Goal: Task Accomplishment & Management: Manage account settings

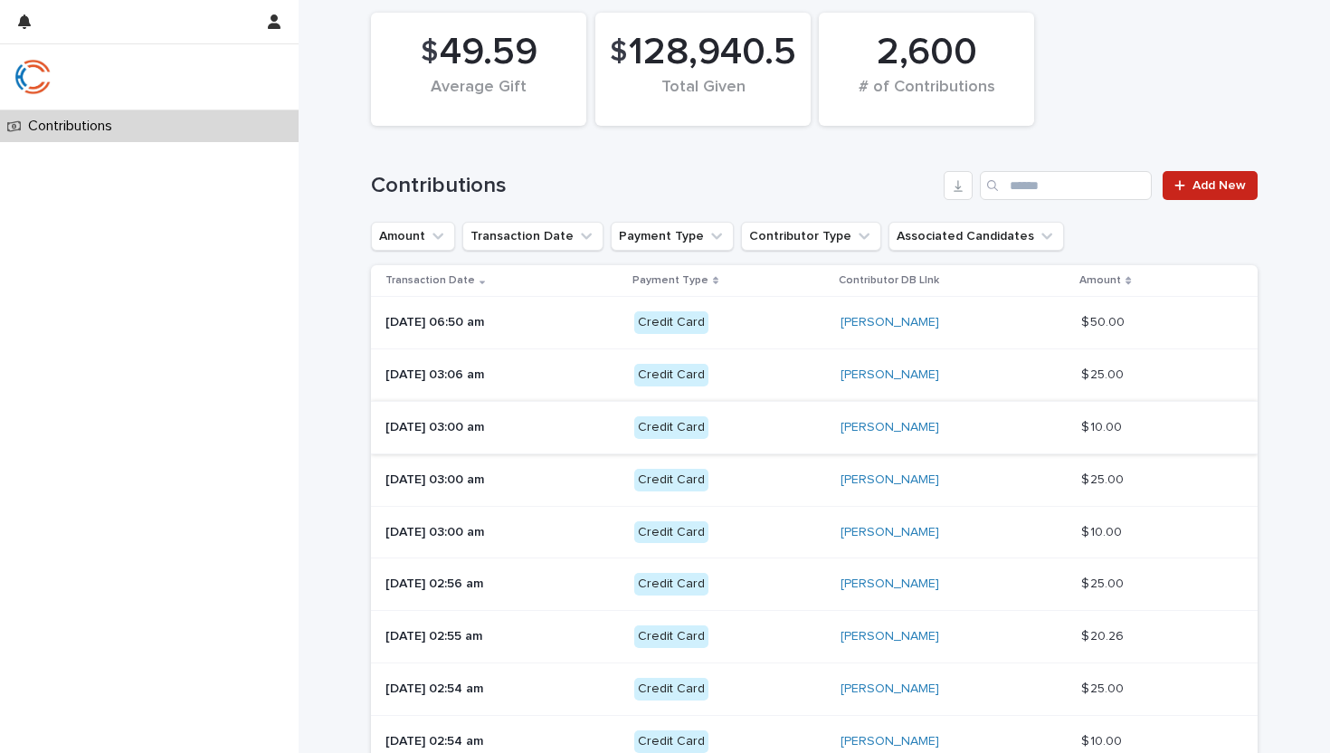
scroll to position [151, 0]
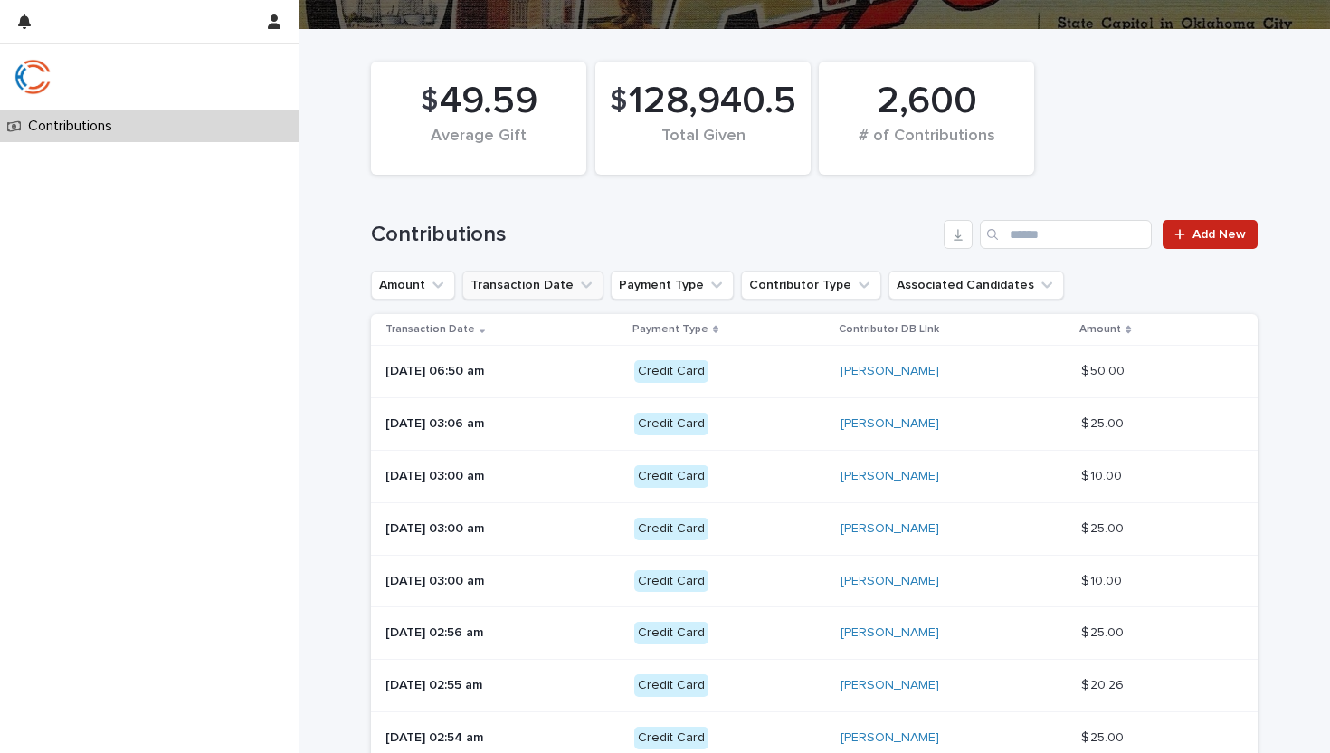
click at [532, 283] on button "Transaction Date" at bounding box center [532, 285] width 141 height 29
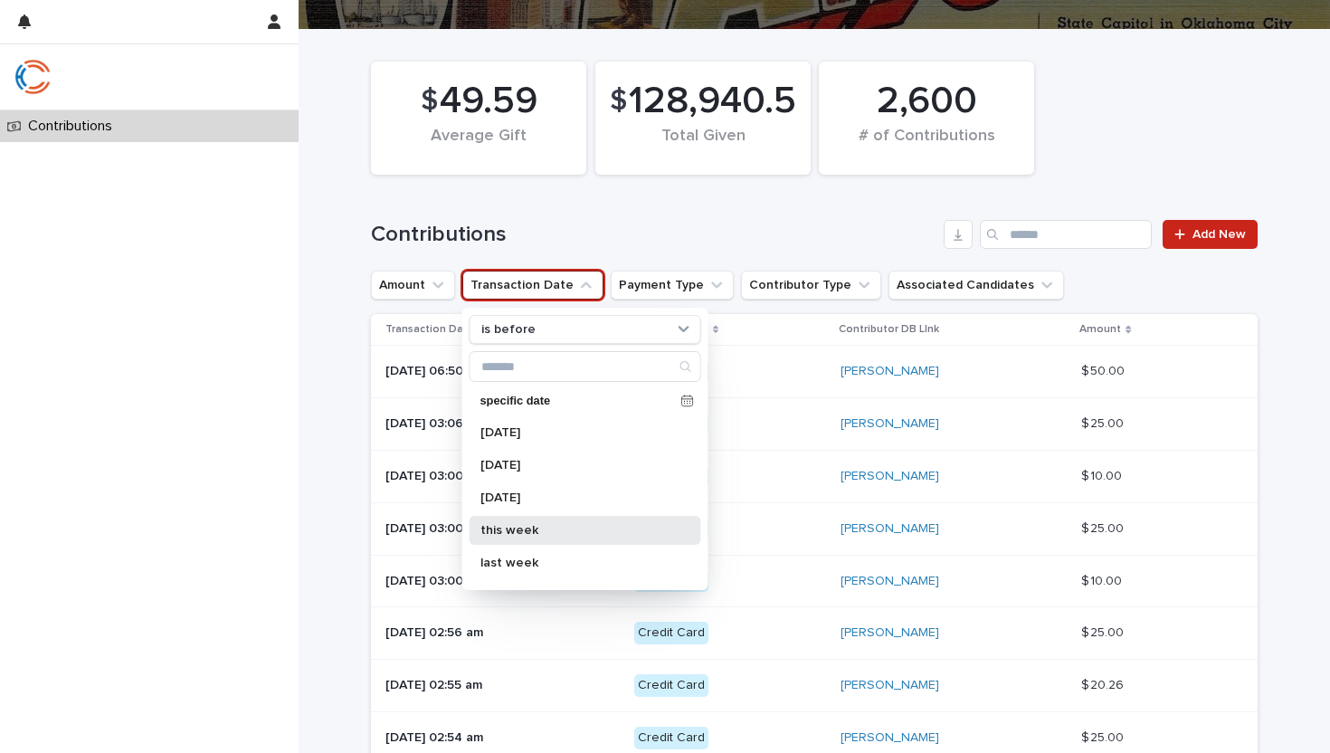
click at [549, 520] on div "this week" at bounding box center [586, 530] width 232 height 29
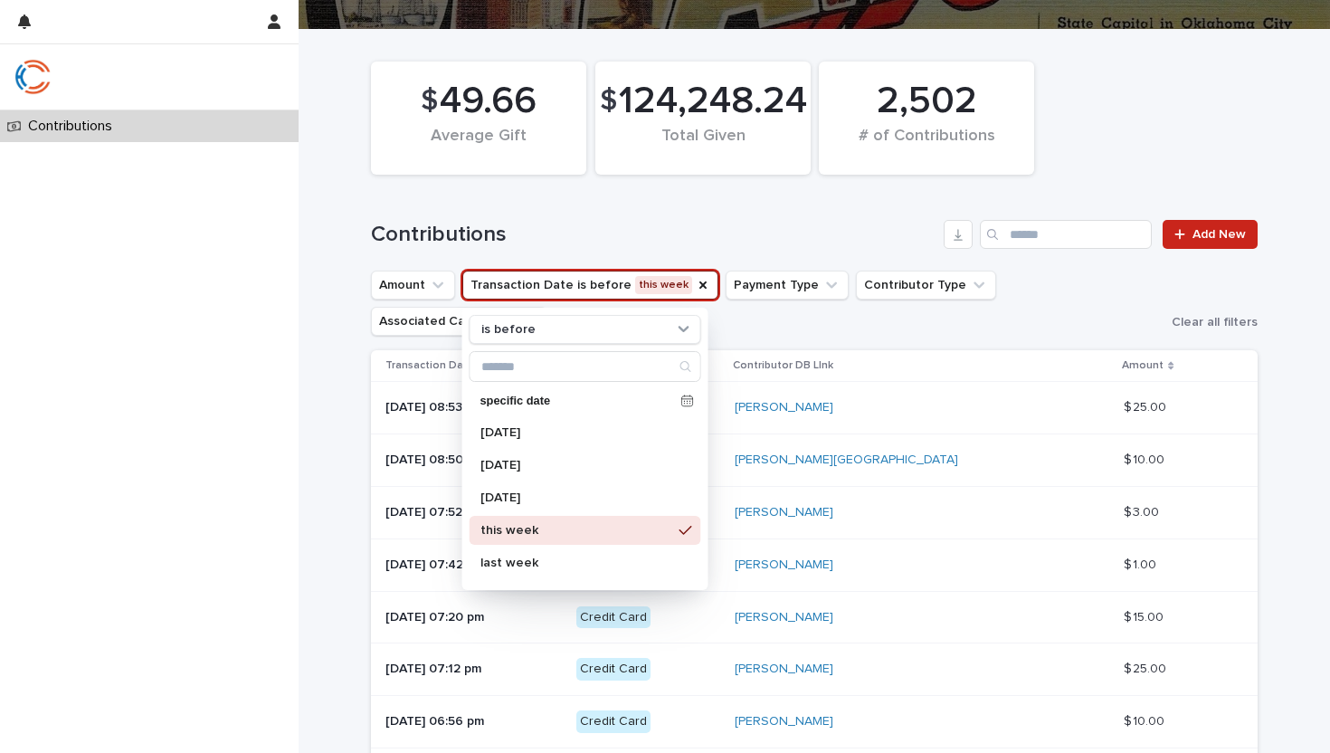
click at [769, 217] on div "Contributions Add New" at bounding box center [814, 227] width 887 height 87
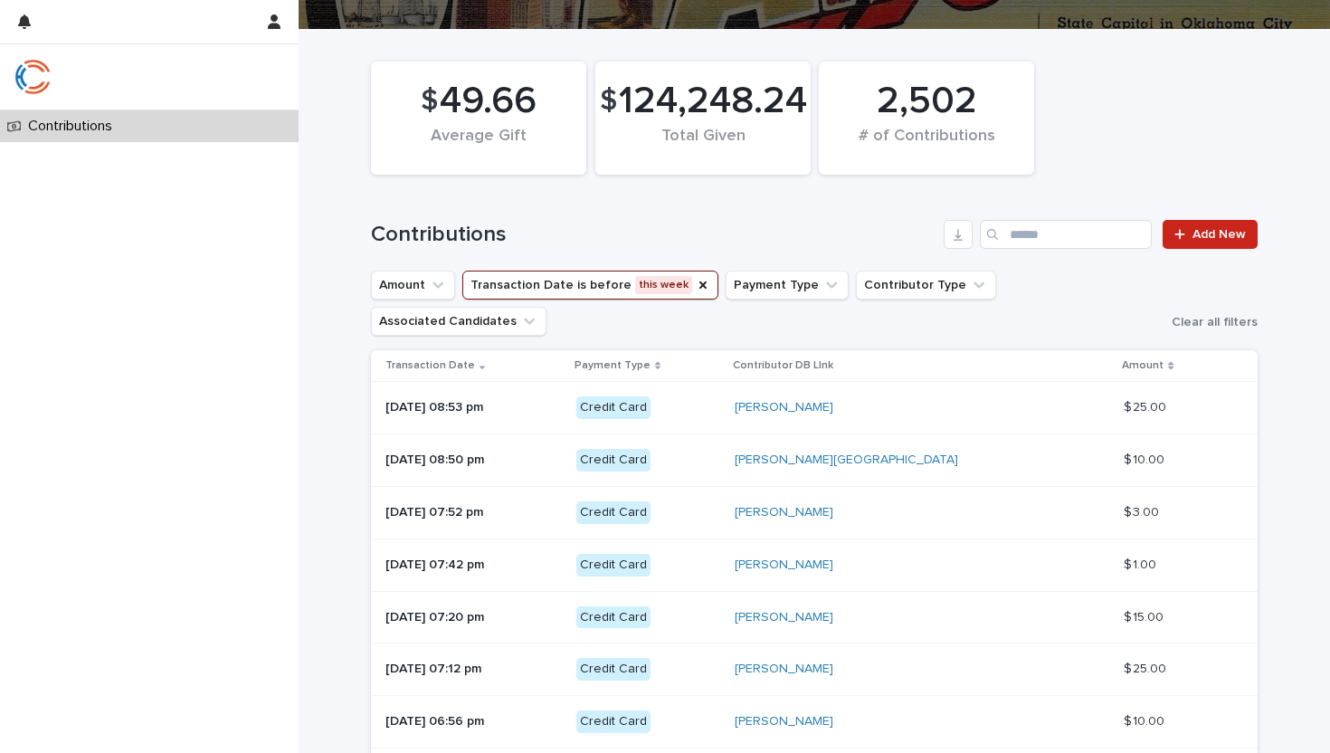
click at [596, 288] on button "Transaction Date is before this week" at bounding box center [590, 285] width 256 height 29
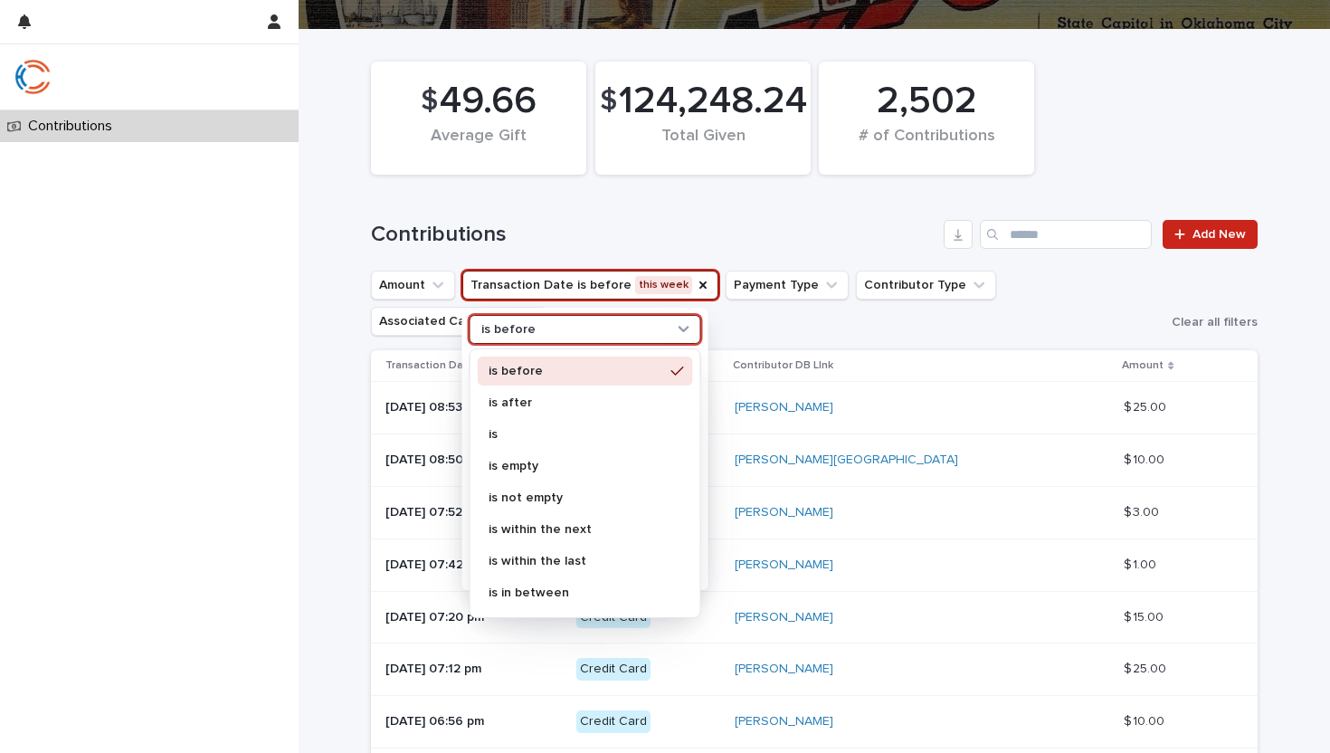
click at [581, 325] on div "is before" at bounding box center [574, 329] width 200 height 19
click at [548, 431] on p "is" at bounding box center [577, 434] width 176 height 13
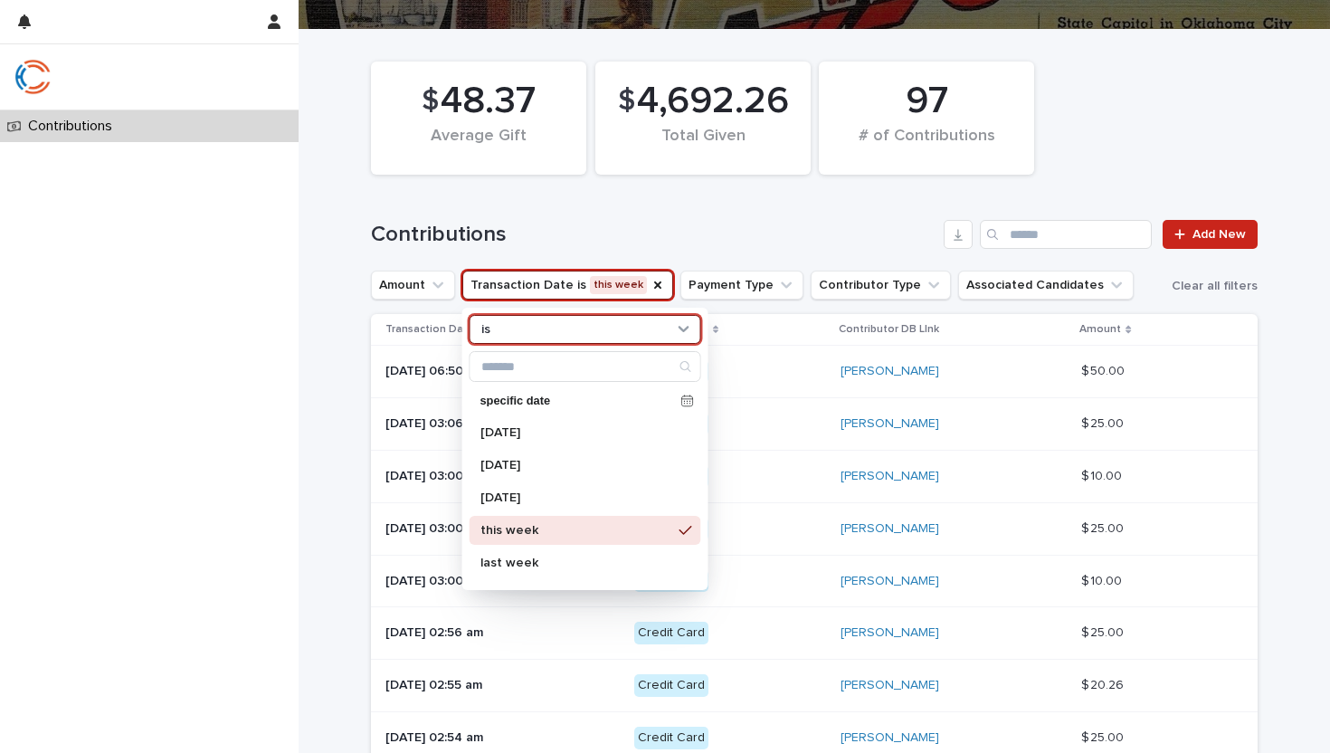
click at [660, 222] on h1 "Contributions" at bounding box center [653, 235] width 565 height 26
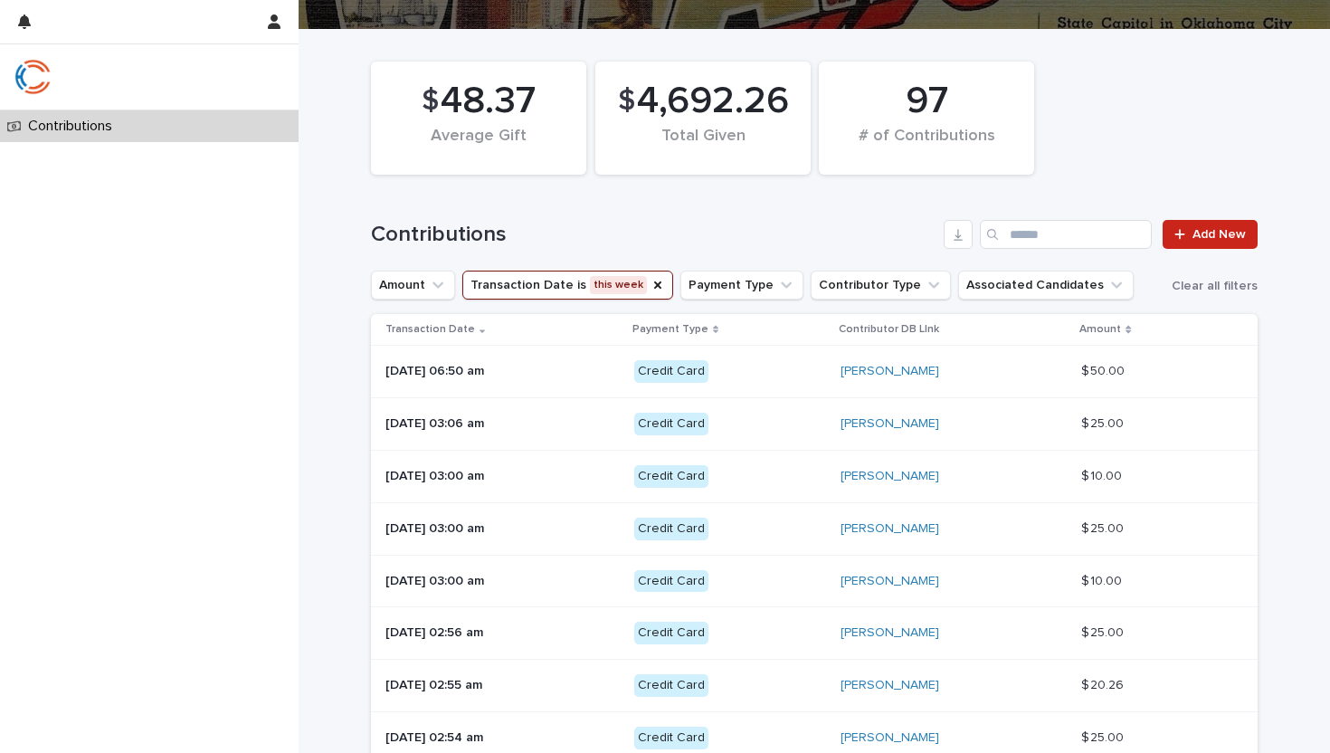
click at [555, 285] on button "Transaction Date is this week" at bounding box center [567, 285] width 211 height 29
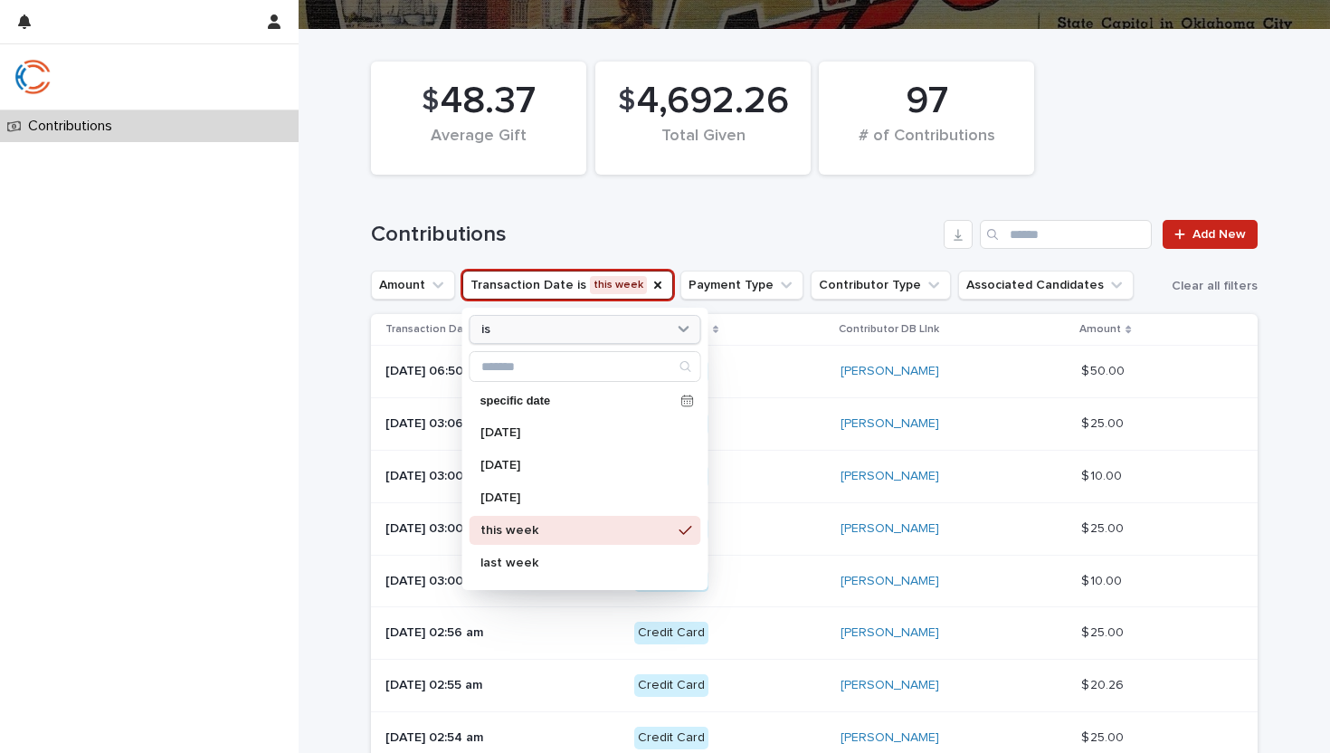
click at [564, 334] on div "is" at bounding box center [574, 329] width 200 height 19
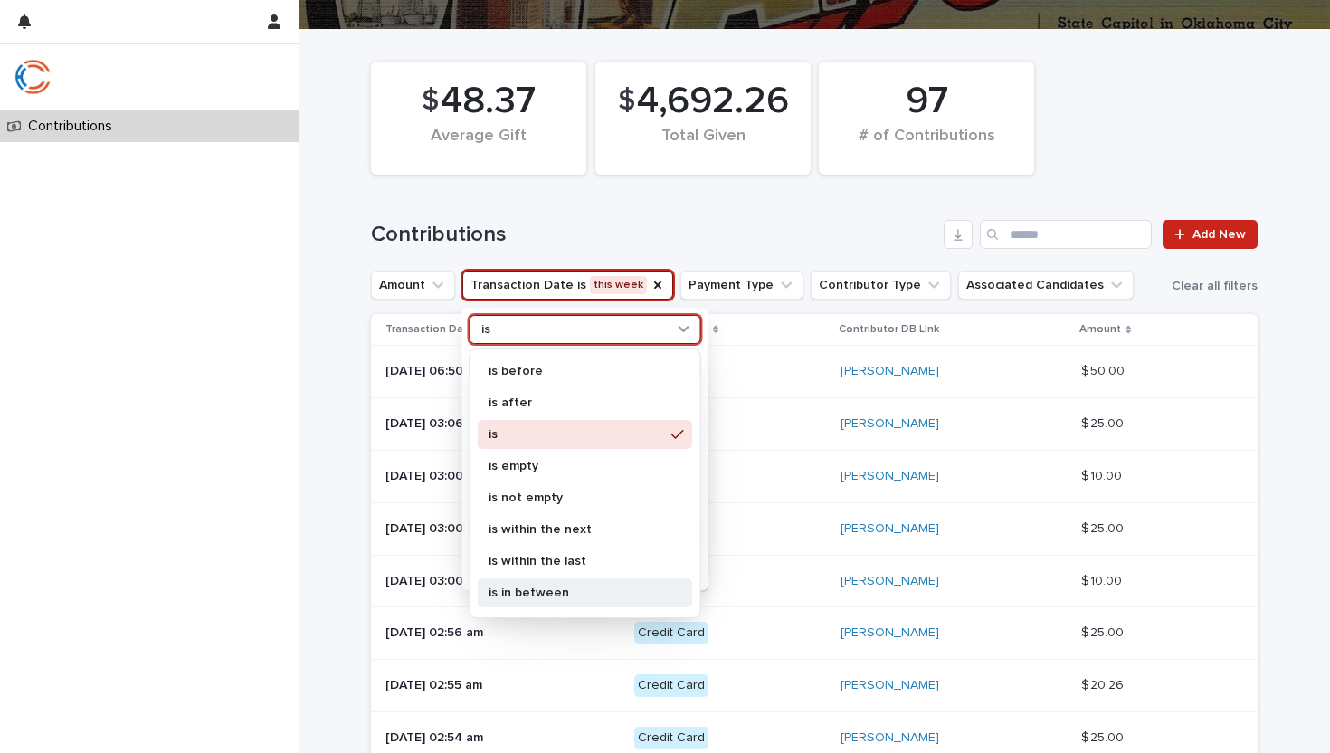
click at [537, 595] on p "is in between" at bounding box center [577, 592] width 176 height 13
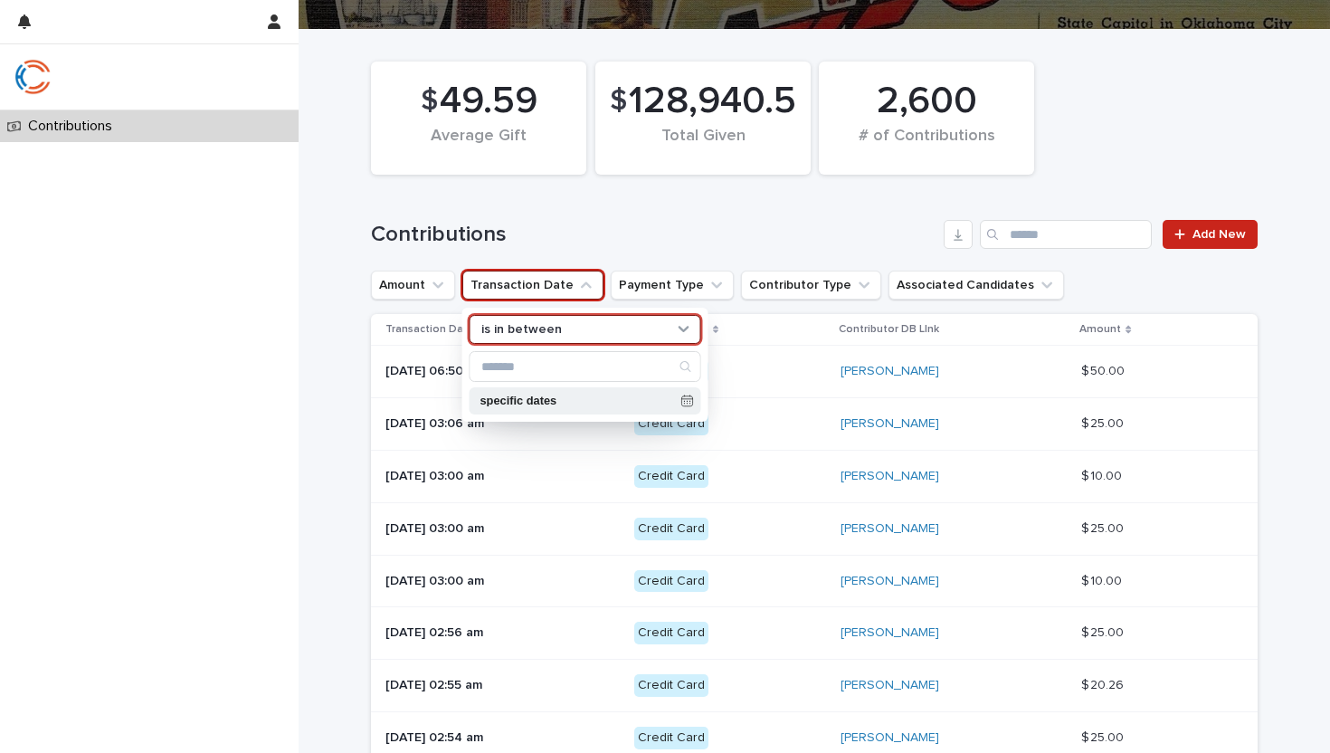
click at [549, 404] on p "specific dates" at bounding box center [577, 401] width 194 height 12
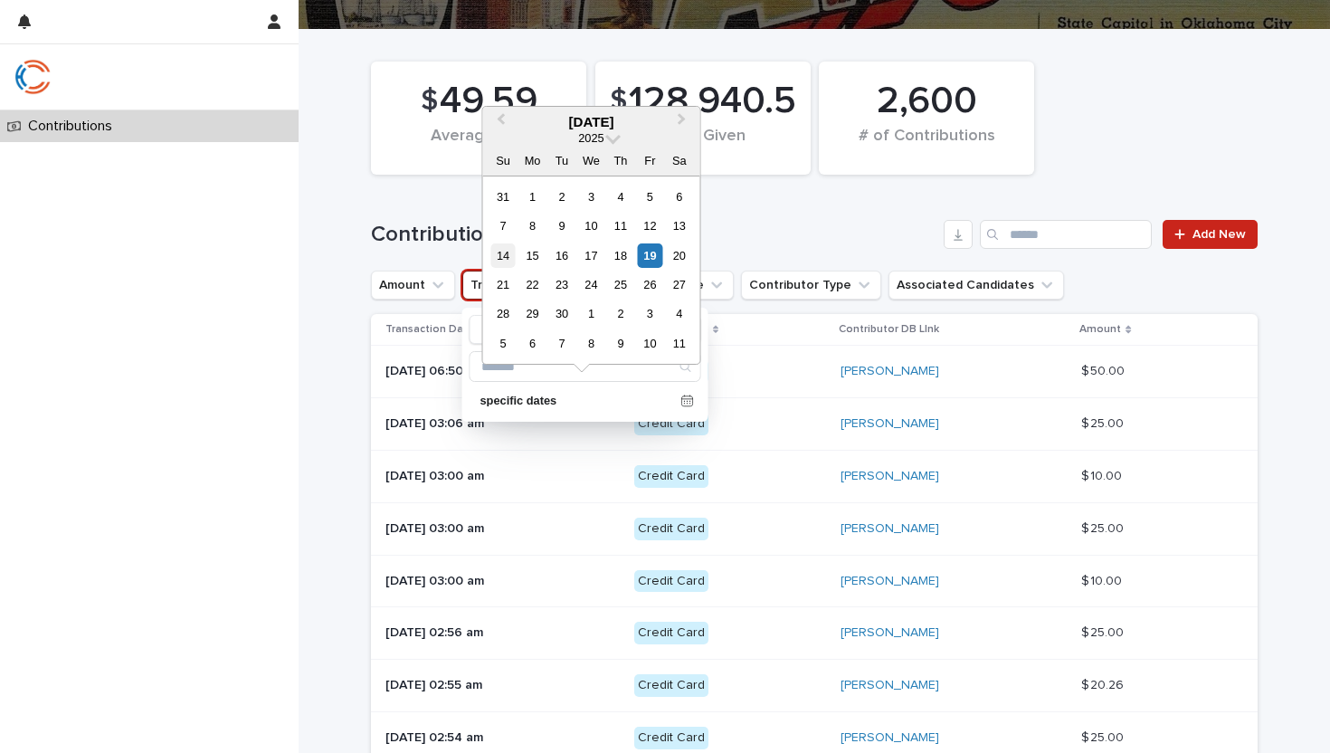
click at [508, 261] on div "14" at bounding box center [502, 255] width 24 height 24
click at [650, 259] on div "19" at bounding box center [650, 255] width 24 height 24
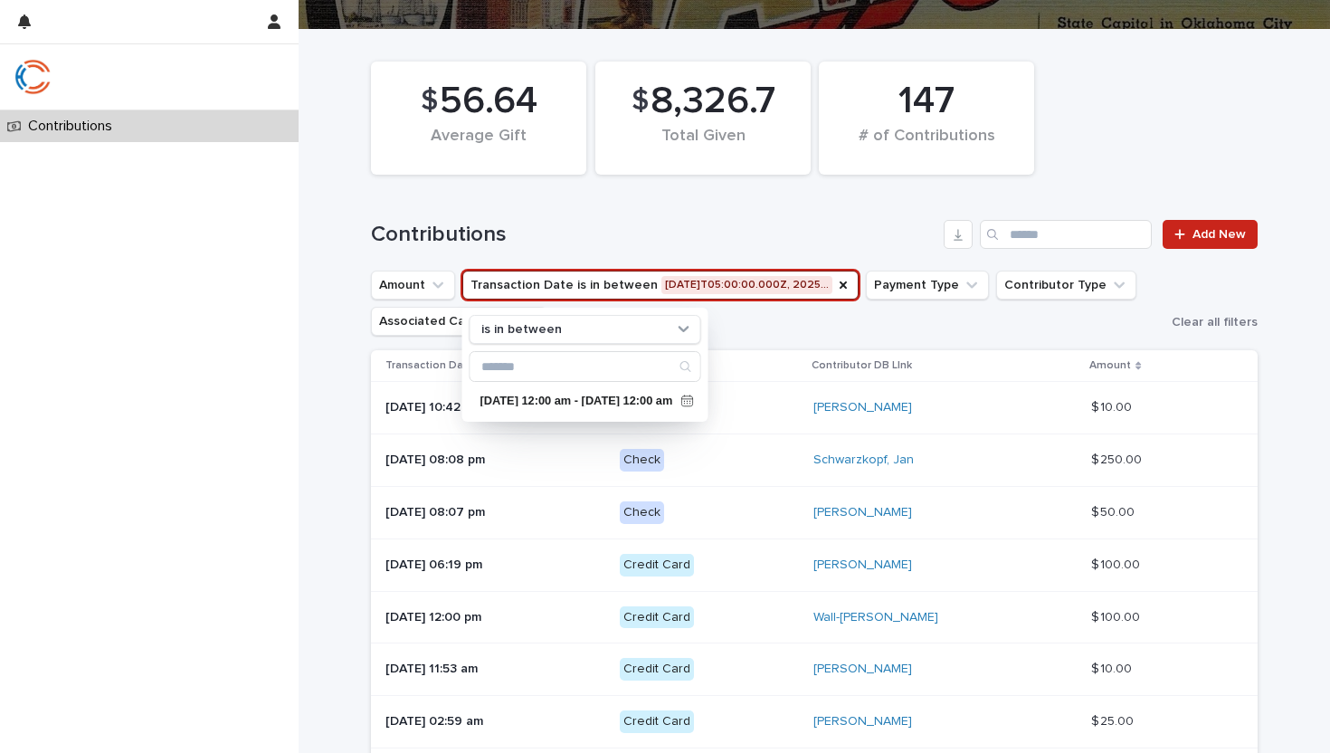
click at [700, 217] on div "Contributions Add New" at bounding box center [814, 227] width 887 height 87
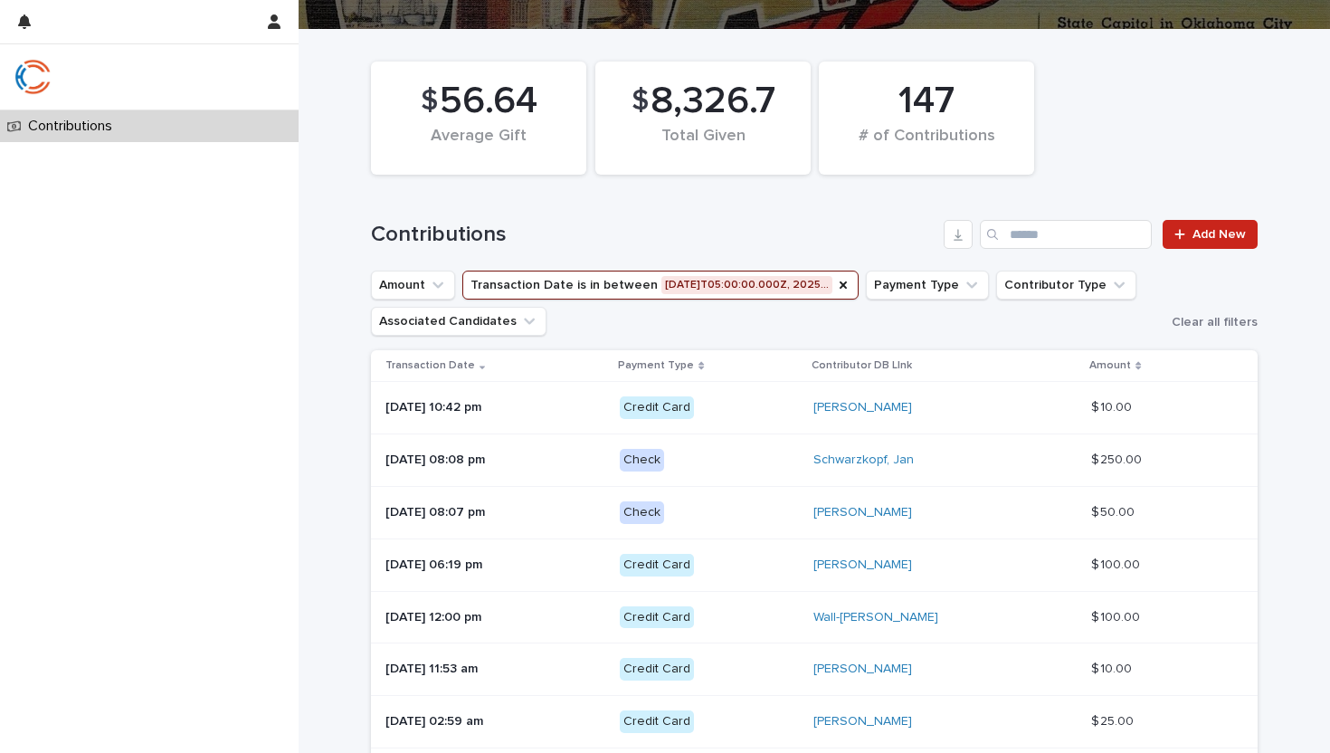
click at [700, 217] on div "Contributions Add New" at bounding box center [814, 227] width 887 height 87
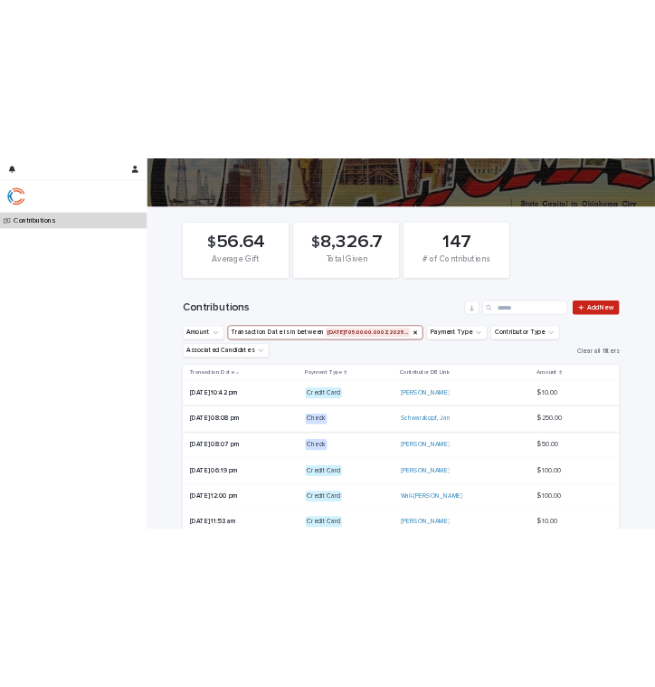
scroll to position [81, 0]
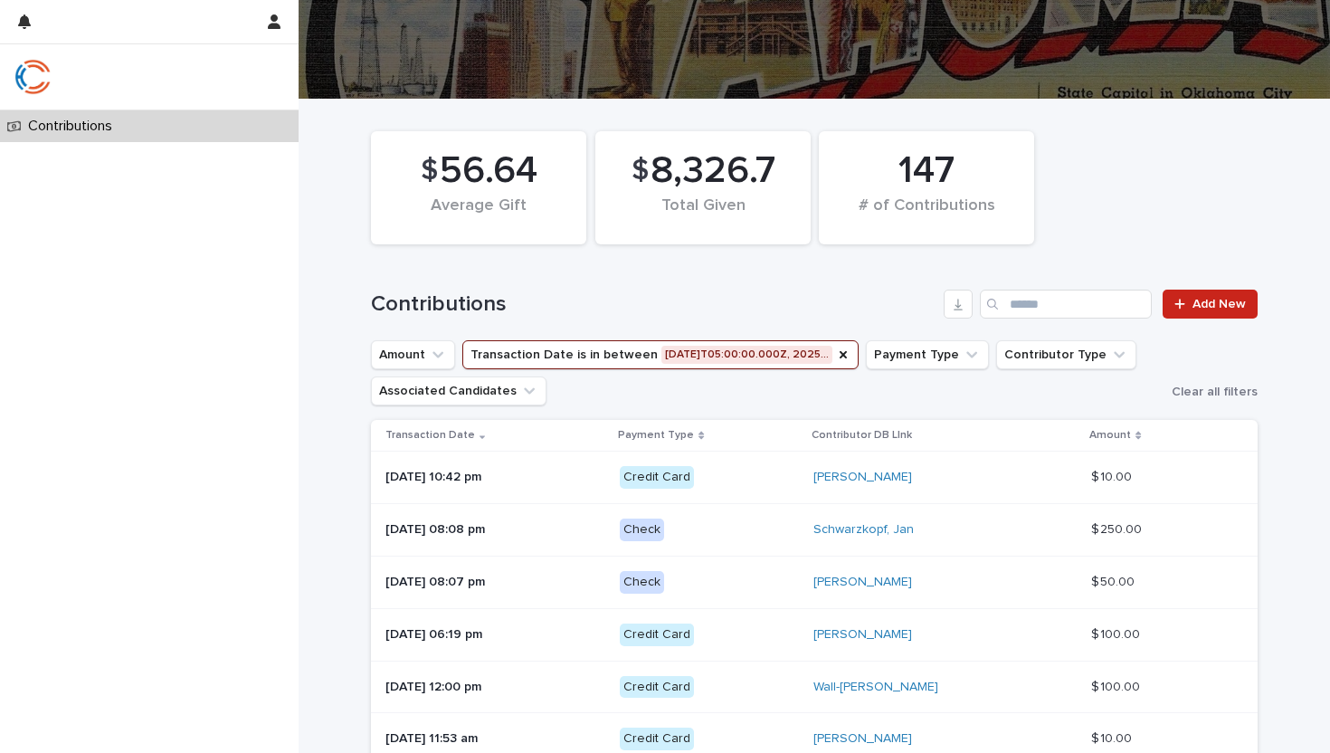
click at [628, 348] on button "Transaction Date is in between [DATE]T05:00:00.000Z, 2025…" at bounding box center [660, 354] width 396 height 29
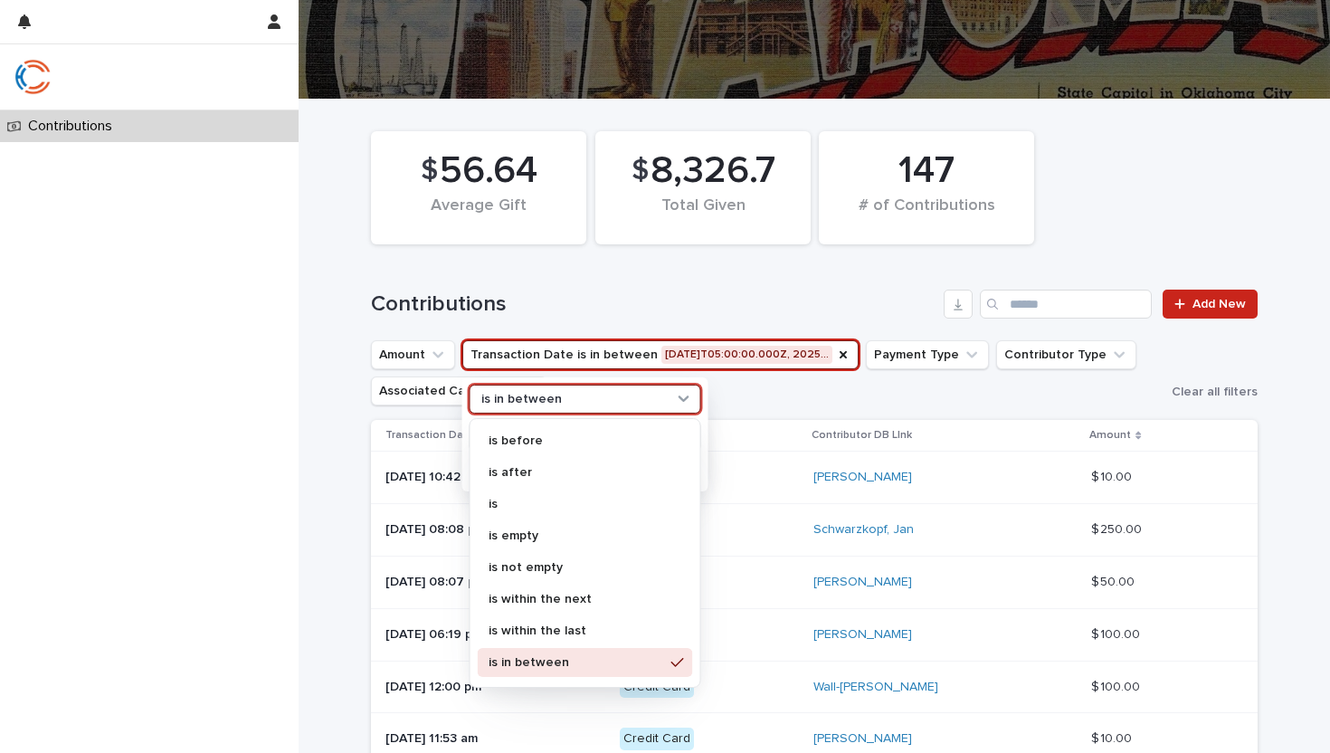
click at [615, 398] on div "is in between" at bounding box center [574, 399] width 200 height 19
click at [587, 667] on p "is in between" at bounding box center [577, 662] width 176 height 13
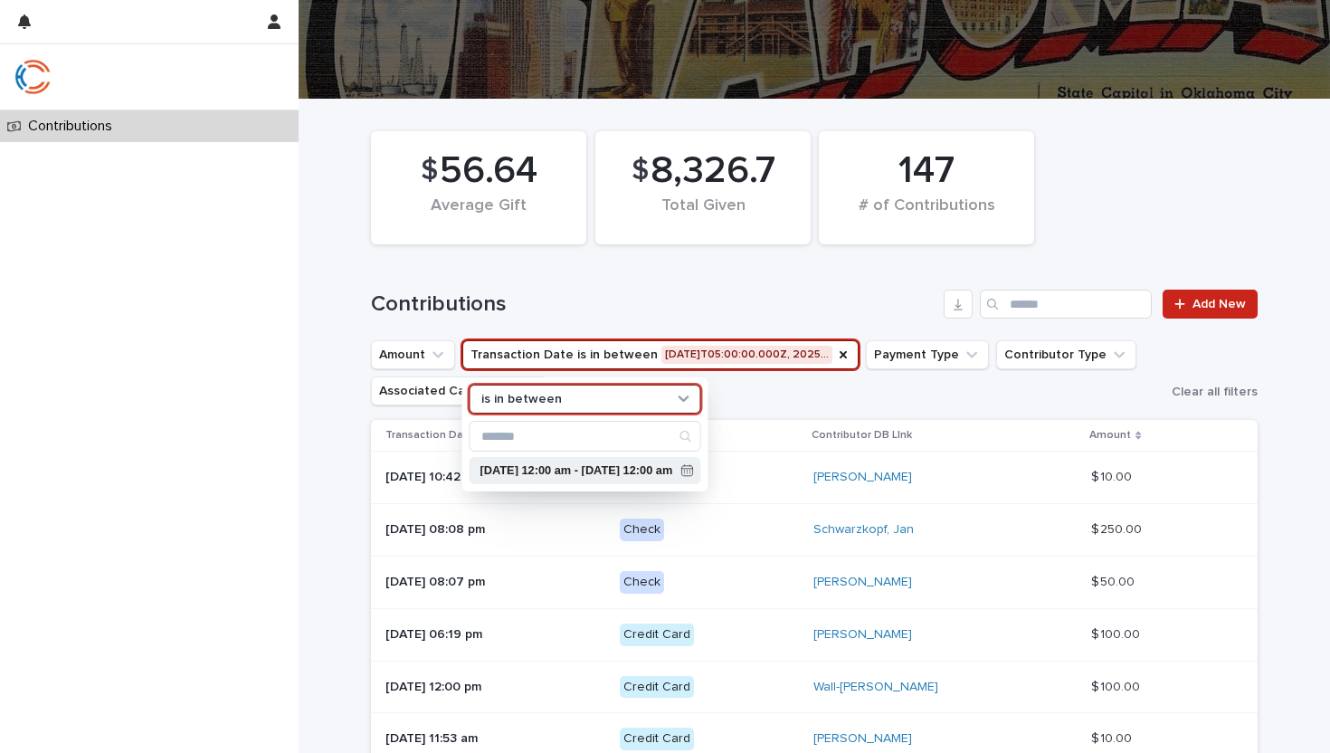
click at [701, 477] on div "[DATE] 12:00 am - [DATE] 12:00 am" at bounding box center [586, 470] width 232 height 27
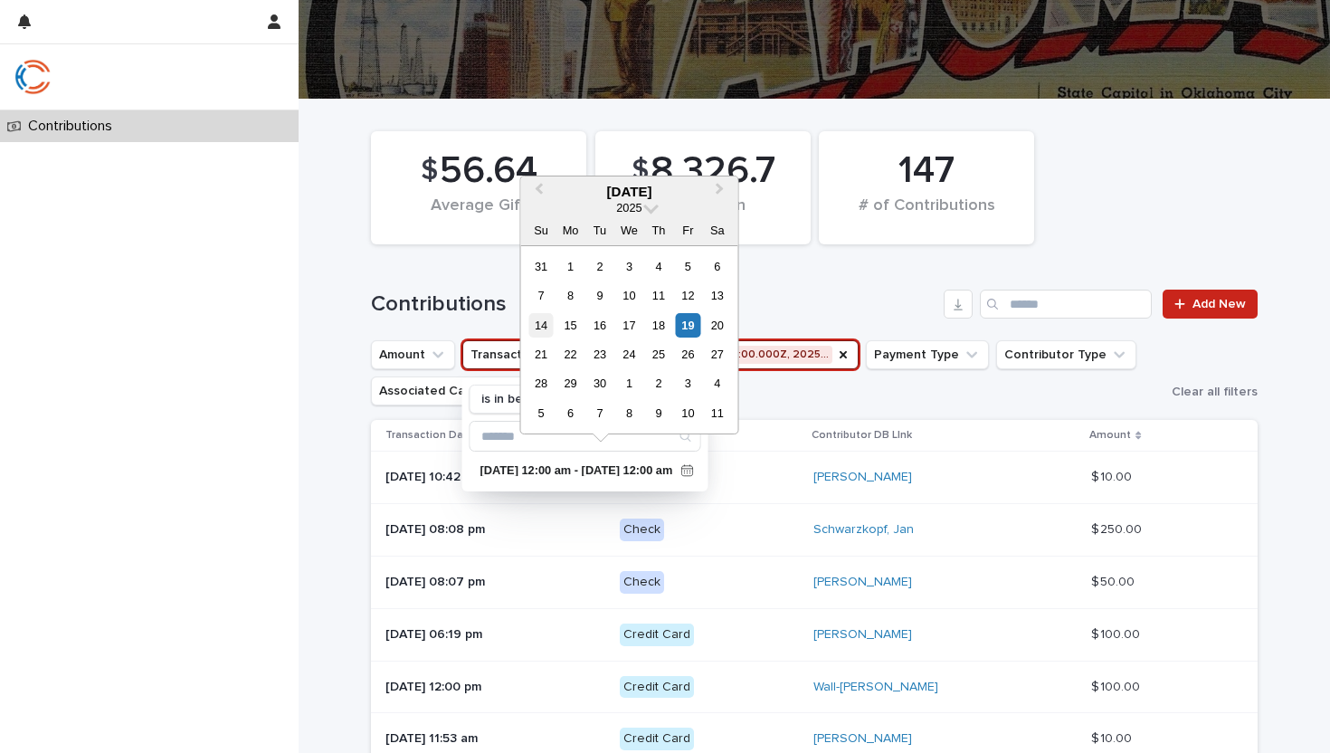
click at [548, 328] on div "14" at bounding box center [540, 325] width 24 height 24
click at [716, 325] on div "20" at bounding box center [717, 325] width 24 height 24
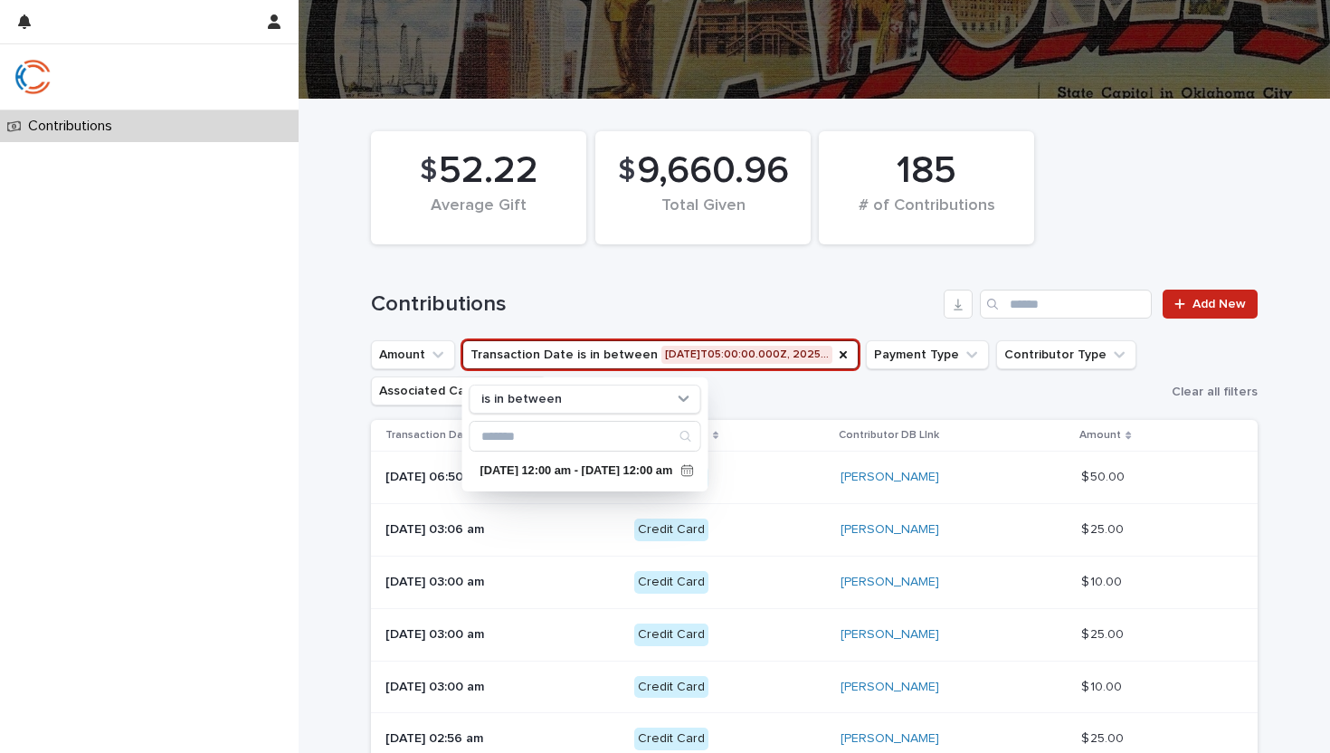
click at [731, 310] on h1 "Contributions" at bounding box center [653, 304] width 565 height 26
